Goal: Information Seeking & Learning: Learn about a topic

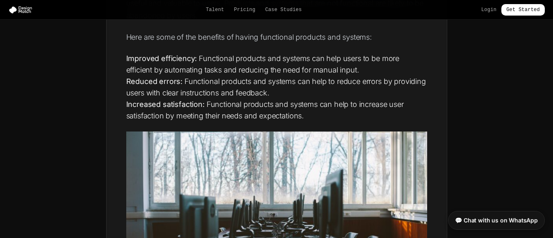
scroll to position [640, 0]
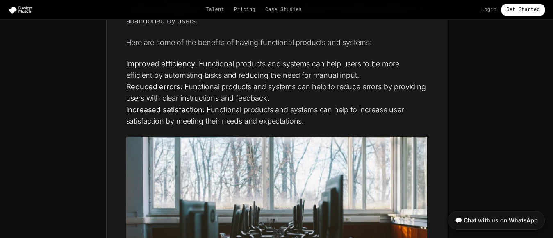
click at [133, 141] on img at bounding box center [276, 237] width 301 height 201
click at [129, 143] on img at bounding box center [276, 237] width 301 height 201
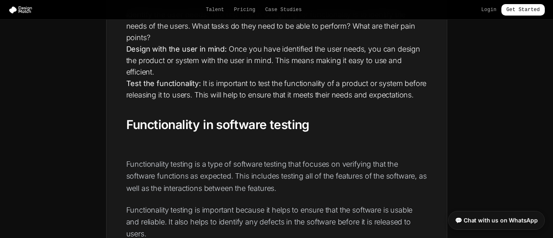
scroll to position [1132, 0]
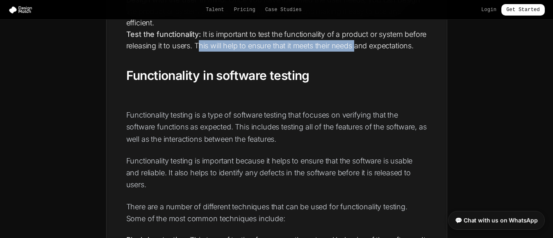
drag, startPoint x: 222, startPoint y: 48, endPoint x: 381, endPoint y: 51, distance: 159.5
click at [381, 51] on li "Test the functionality: It is important to test the functionality of a product …" at bounding box center [276, 40] width 301 height 23
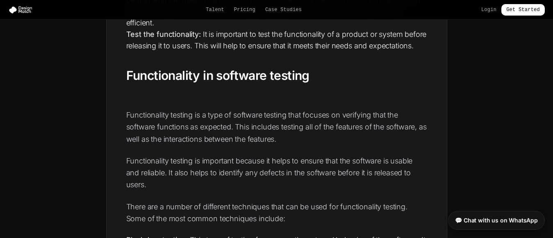
click at [371, 52] on li "Test the functionality: It is important to test the functionality of a product …" at bounding box center [276, 40] width 301 height 23
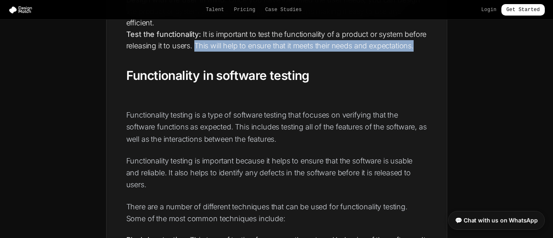
drag, startPoint x: 219, startPoint y: 47, endPoint x: 239, endPoint y: 59, distance: 23.6
click at [239, 52] on li "Test the functionality: It is important to test the functionality of a product …" at bounding box center [276, 40] width 301 height 23
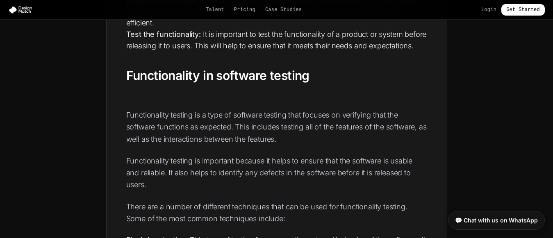
click at [239, 52] on li "Test the functionality: It is important to test the functionality of a product …" at bounding box center [276, 40] width 301 height 23
click at [241, 50] on li "Test the functionality: It is important to test the functionality of a product …" at bounding box center [276, 40] width 301 height 23
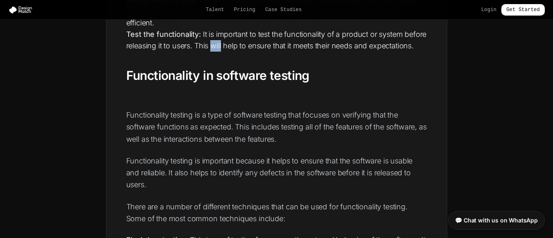
click at [241, 50] on li "Test the functionality: It is important to test the functionality of a product …" at bounding box center [276, 40] width 301 height 23
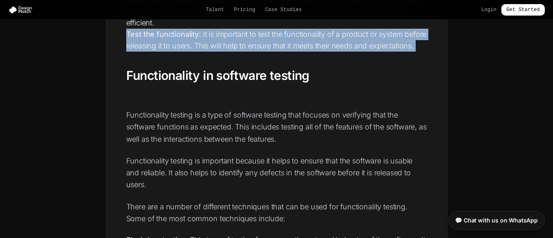
click at [241, 50] on li "Test the functionality: It is important to test the functionality of a product …" at bounding box center [276, 40] width 301 height 23
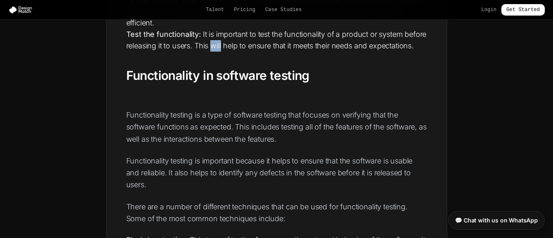
click at [241, 50] on li "Test the functionality: It is important to test the functionality of a product …" at bounding box center [276, 40] width 301 height 23
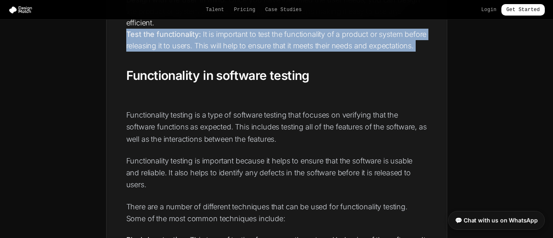
click at [241, 50] on li "Test the functionality: It is important to test the functionality of a product …" at bounding box center [276, 40] width 301 height 23
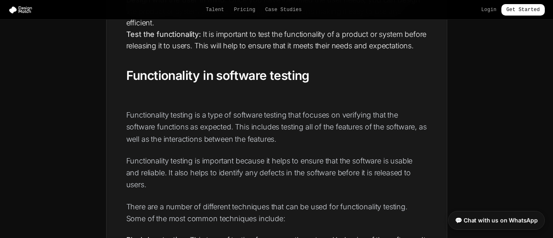
scroll to position [1181, 0]
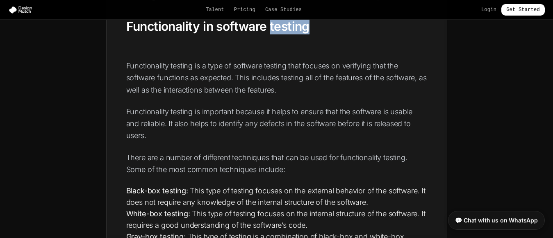
drag, startPoint x: 268, startPoint y: 41, endPoint x: 359, endPoint y: 33, distance: 91.4
click at [359, 33] on h2 "Functionality in software testing" at bounding box center [276, 27] width 301 height 16
click at [344, 34] on h2 "Functionality in software testing" at bounding box center [276, 27] width 301 height 16
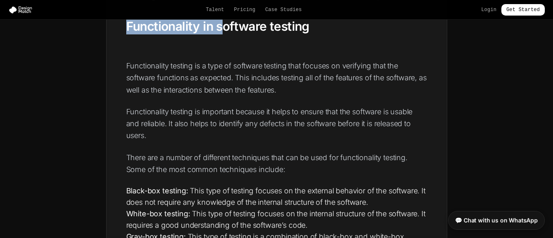
drag, startPoint x: 271, startPoint y: 27, endPoint x: 328, endPoint y: 26, distance: 56.2
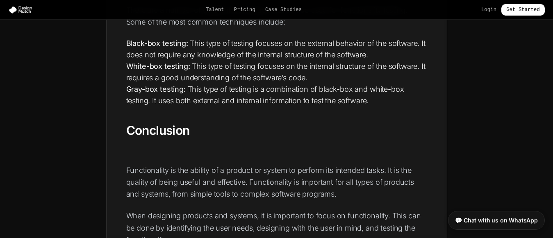
scroll to position [1279, 0]
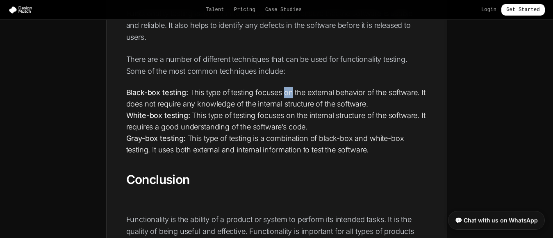
drag, startPoint x: 285, startPoint y: 105, endPoint x: 294, endPoint y: 103, distance: 9.1
click at [294, 103] on li "Black-box testing: This type of testing focuses on the external behavior of the…" at bounding box center [276, 98] width 301 height 23
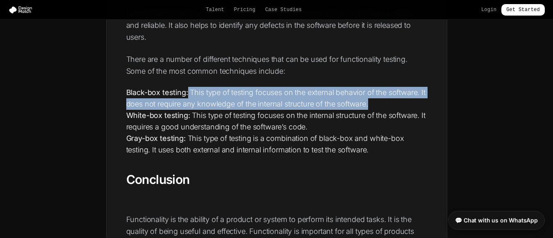
drag, startPoint x: 189, startPoint y: 105, endPoint x: 383, endPoint y: 115, distance: 194.6
click at [383, 110] on li "Black-box testing: This type of testing focuses on the external behavior of the…" at bounding box center [276, 98] width 301 height 23
